Goal: Task Accomplishment & Management: Complete application form

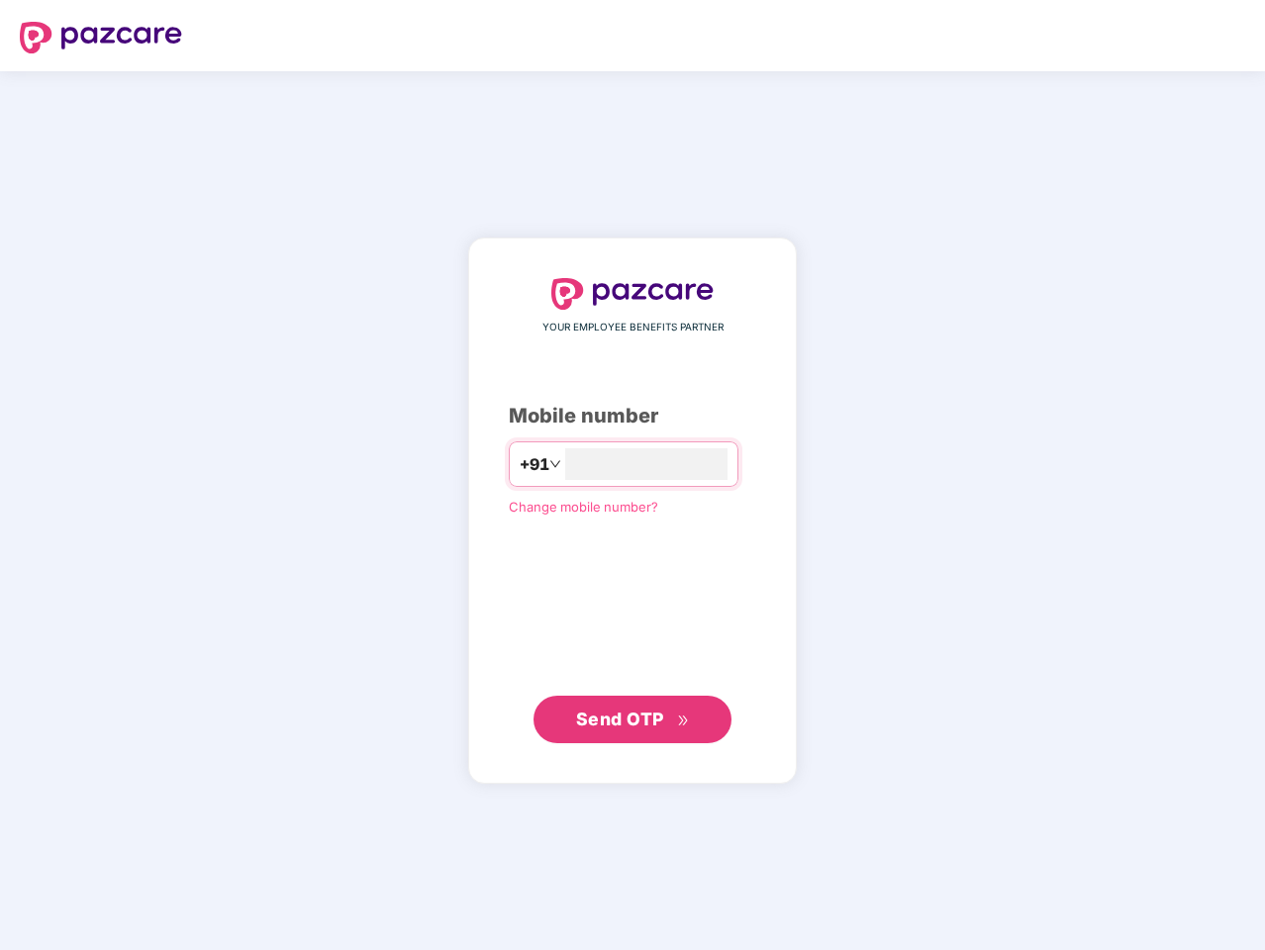
click at [632, 475] on input "number" at bounding box center [646, 464] width 162 height 32
click at [101, 38] on img at bounding box center [101, 38] width 162 height 32
click at [520, 464] on span "+91" at bounding box center [535, 464] width 30 height 25
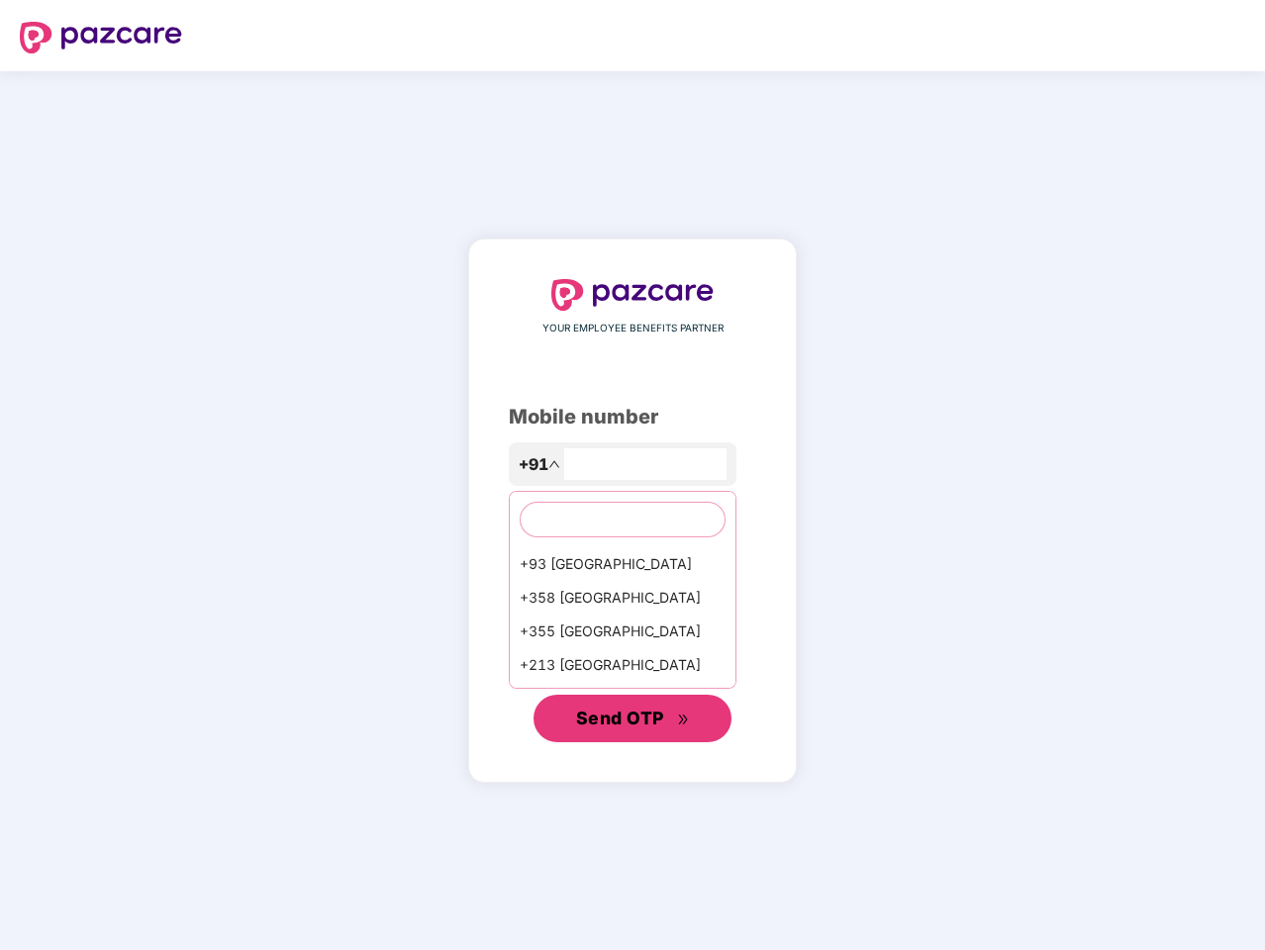
click at [632, 719] on span "Send OTP" at bounding box center [620, 718] width 88 height 21
